Goal: Communication & Community: Answer question/provide support

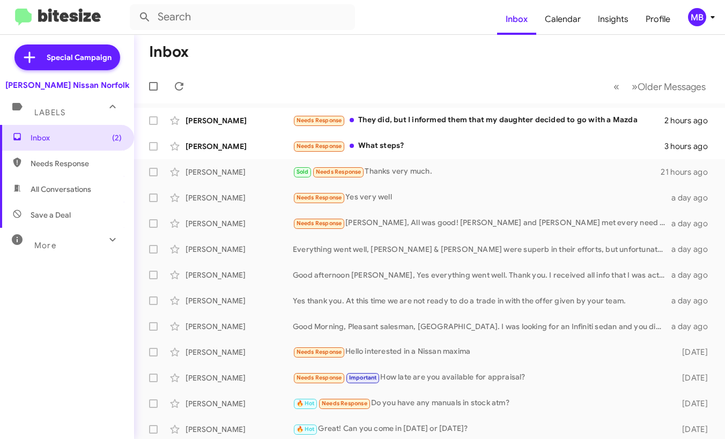
click at [692, 18] on div "MB" at bounding box center [697, 17] width 18 height 18
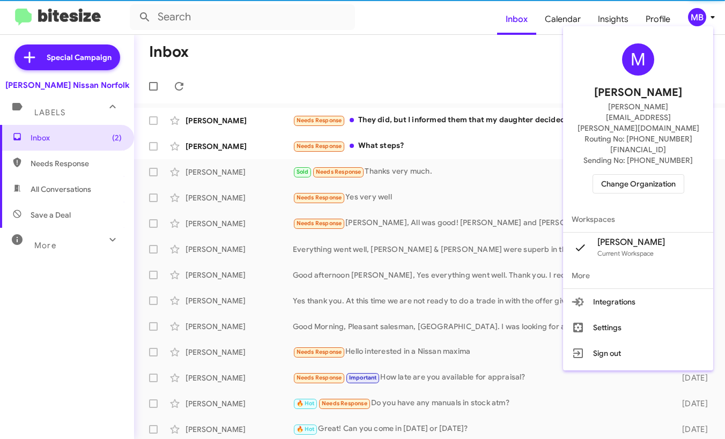
click at [653, 139] on div "M [PERSON_NAME] [PERSON_NAME][EMAIL_ADDRESS][PERSON_NAME][DOMAIN_NAME] Routing …" at bounding box center [638, 119] width 150 height 176
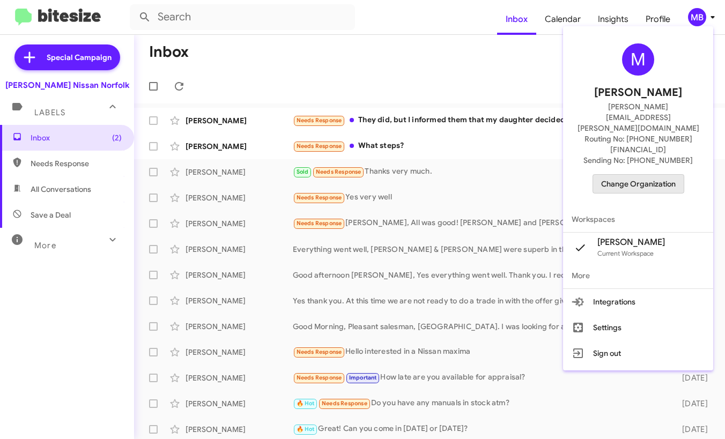
click at [645, 175] on span "Change Organization" at bounding box center [638, 184] width 75 height 18
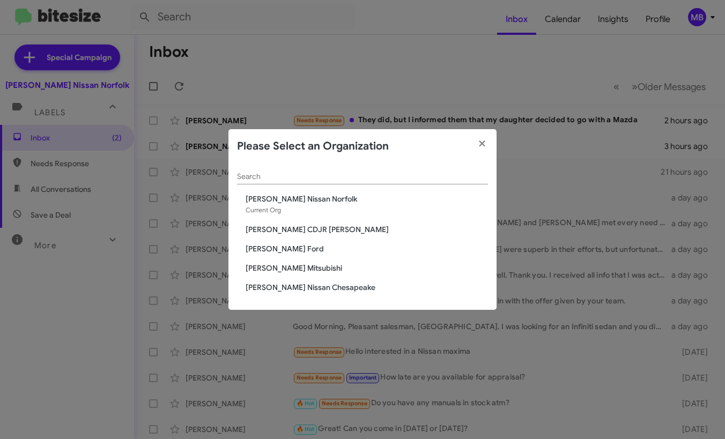
click at [286, 247] on span "[PERSON_NAME] Ford" at bounding box center [367, 248] width 242 height 11
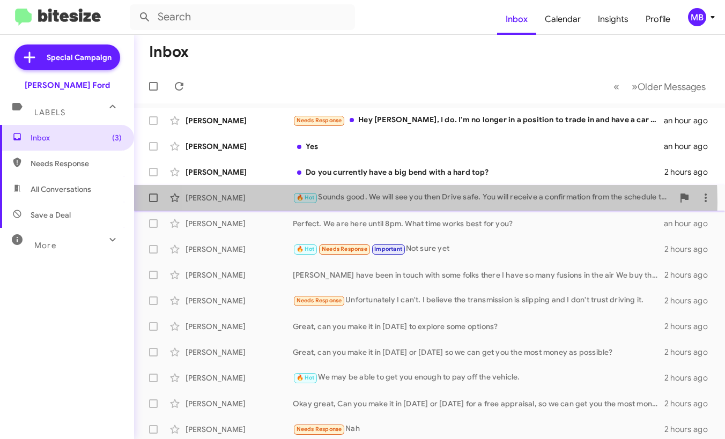
click at [381, 202] on div "🔥 Hot Sounds good. We will see you then Drive safe. You will receive a confirma…" at bounding box center [483, 197] width 381 height 12
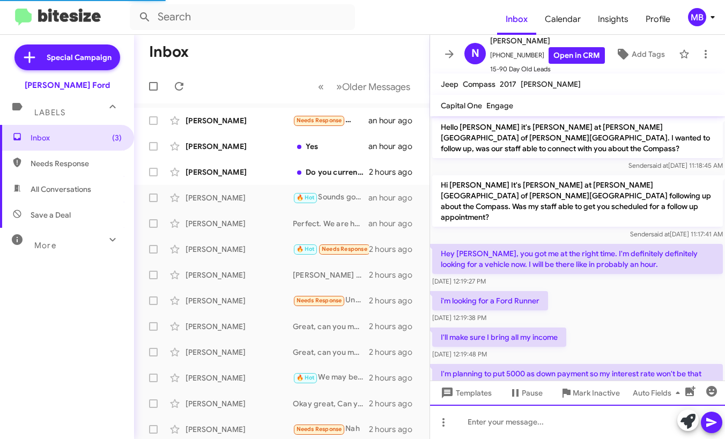
click at [514, 416] on div at bounding box center [577, 422] width 295 height 34
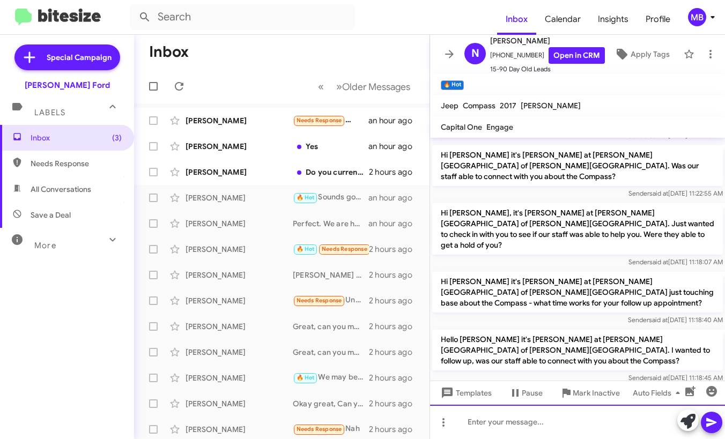
scroll to position [911, 0]
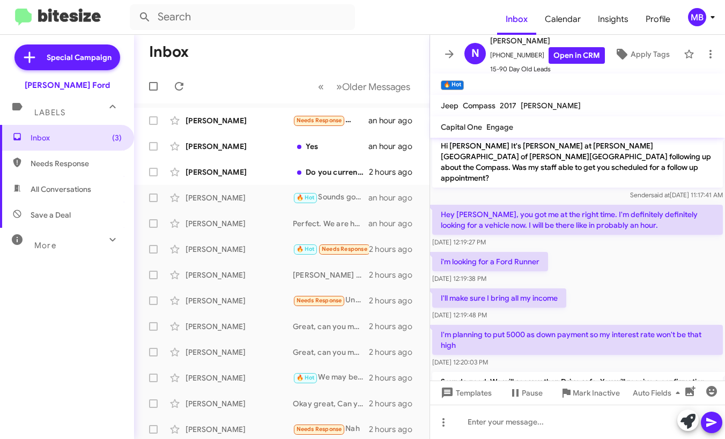
click at [278, 71] on mat-toolbar-row "« Previous » Next Older Messages" at bounding box center [281, 86] width 295 height 34
